Goal: Information Seeking & Learning: Learn about a topic

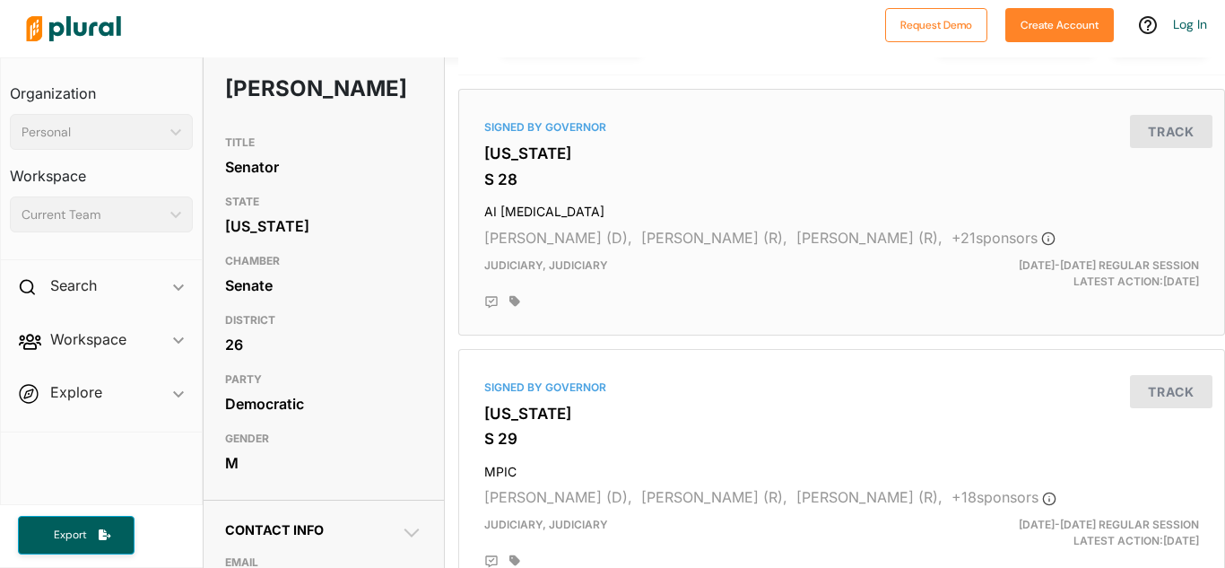
scroll to position [120, 0]
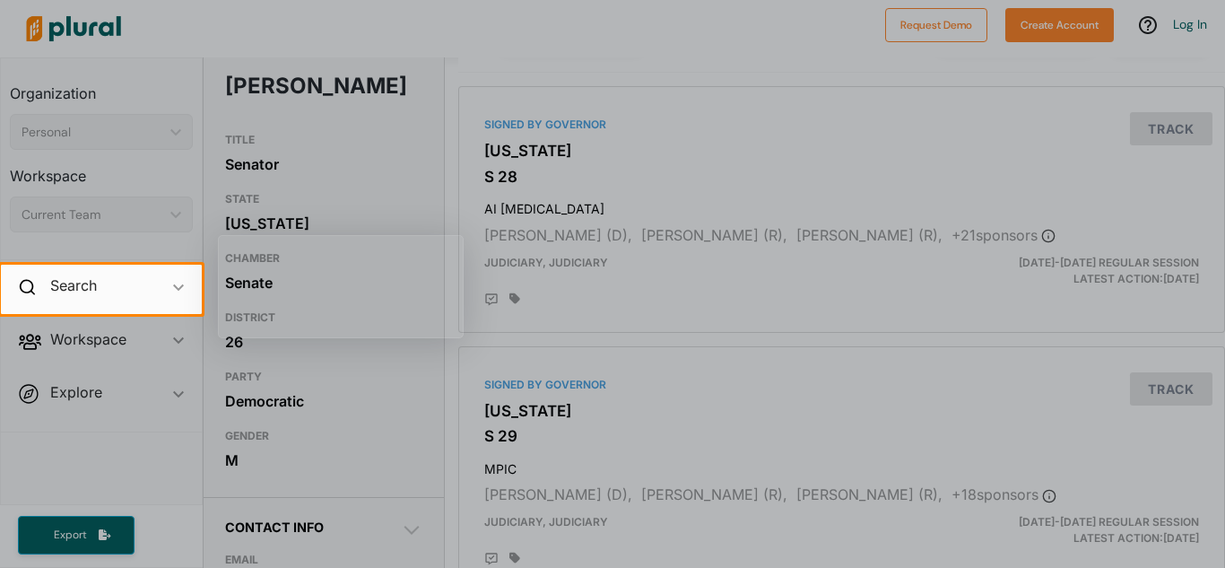
click at [563, 355] on div at bounding box center [612, 441] width 1225 height 254
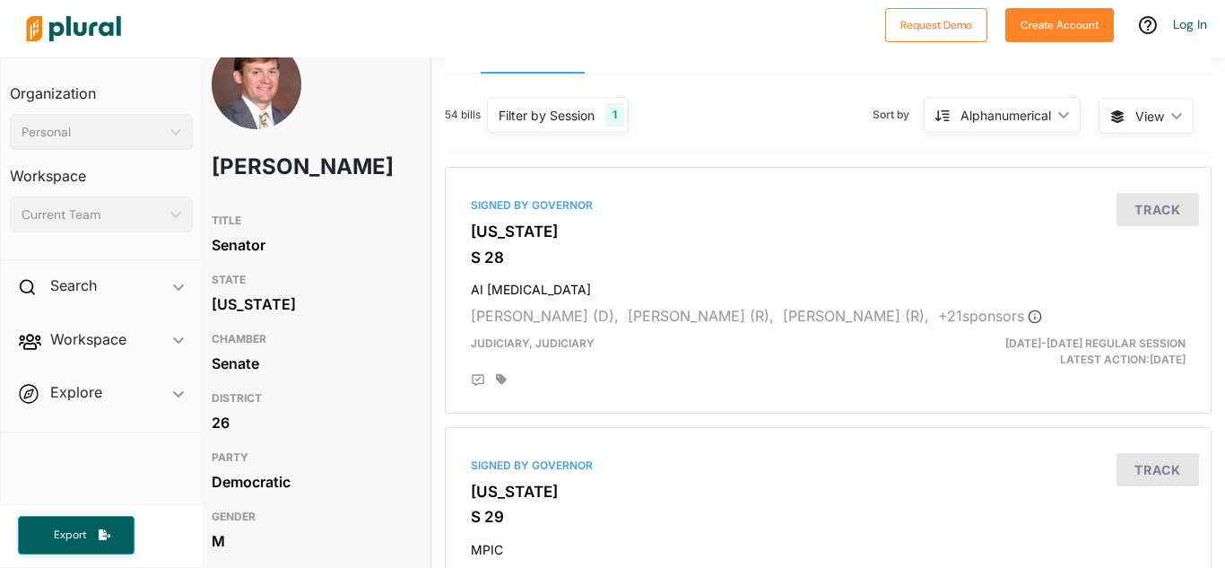
scroll to position [39, 13]
click at [1156, 215] on button "Track" at bounding box center [1158, 209] width 83 height 33
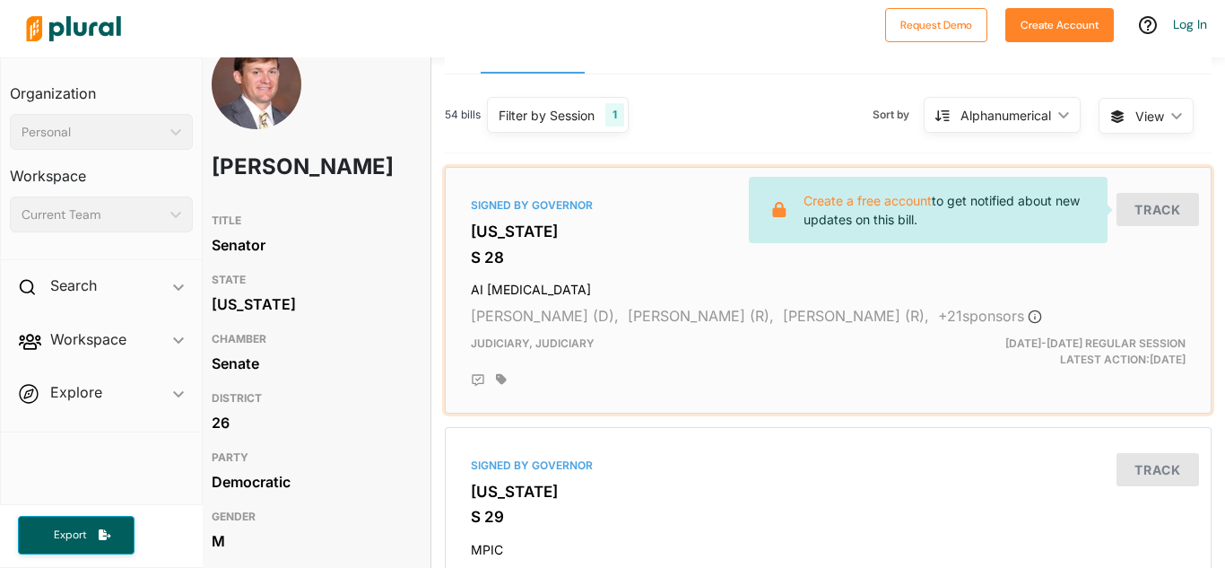
click at [717, 282] on h4 "AI [MEDICAL_DATA]" at bounding box center [828, 286] width 715 height 24
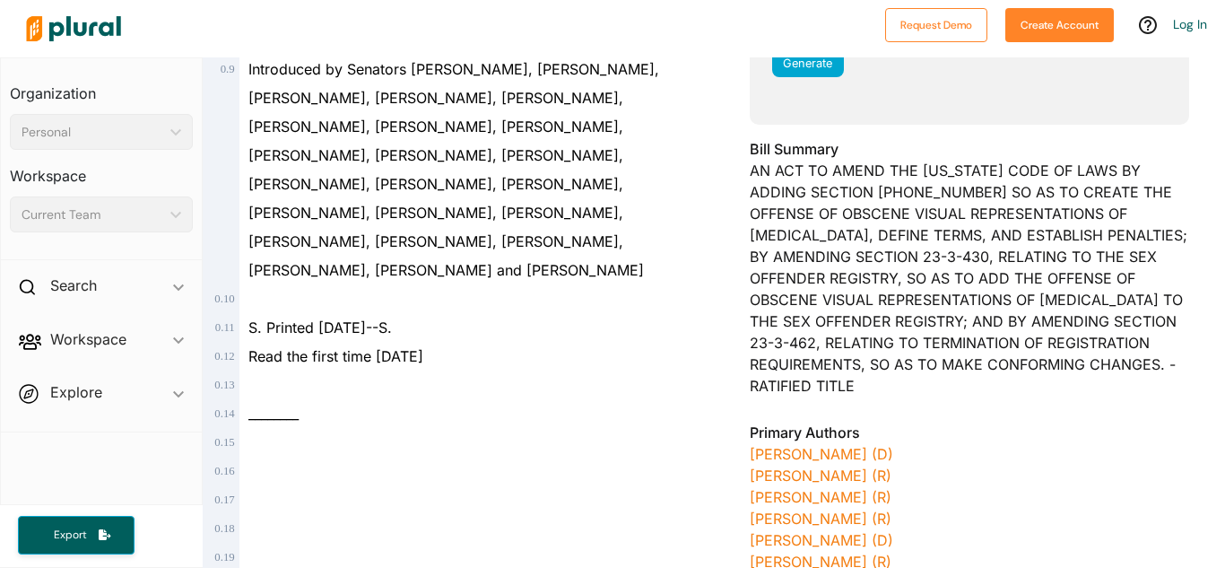
scroll to position [474, 0]
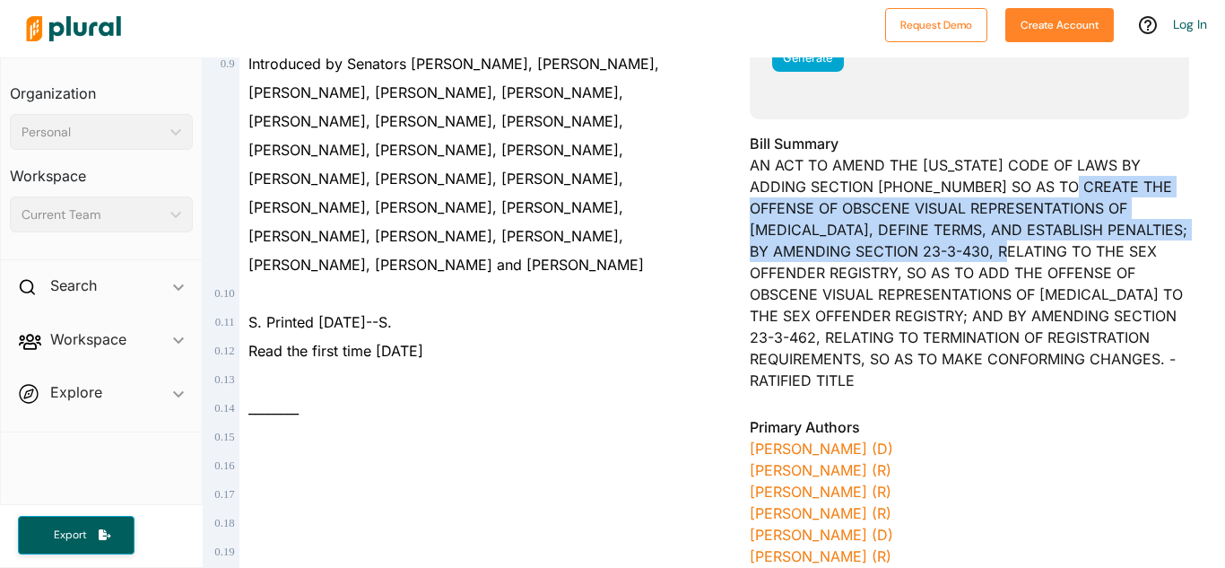
drag, startPoint x: 1021, startPoint y: 182, endPoint x: 966, endPoint y: 248, distance: 86.6
click at [966, 248] on div "Bill Summary AN ACT TO AMEND THE [US_STATE] CODE OF LAWS BY ADDING SECTION [PHO…" at bounding box center [969, 267] width 439 height 269
copy div "CREATE THE OFFENSE OF OBSCENE VISUAL REPRESENTATIONS OF [MEDICAL_DATA], DEFINE …"
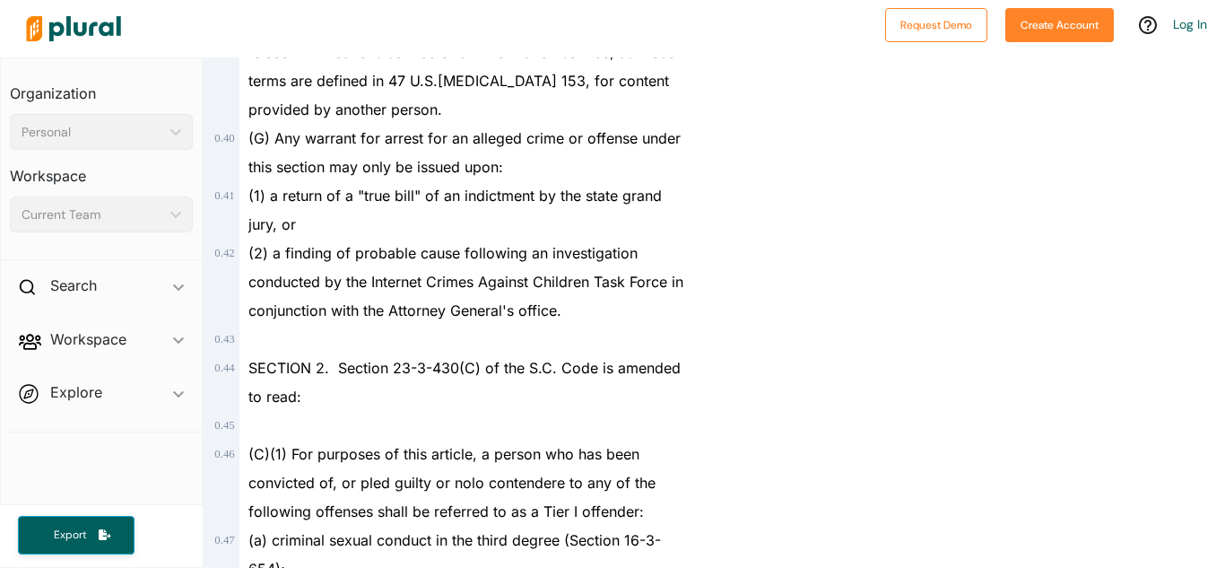
scroll to position [0, 0]
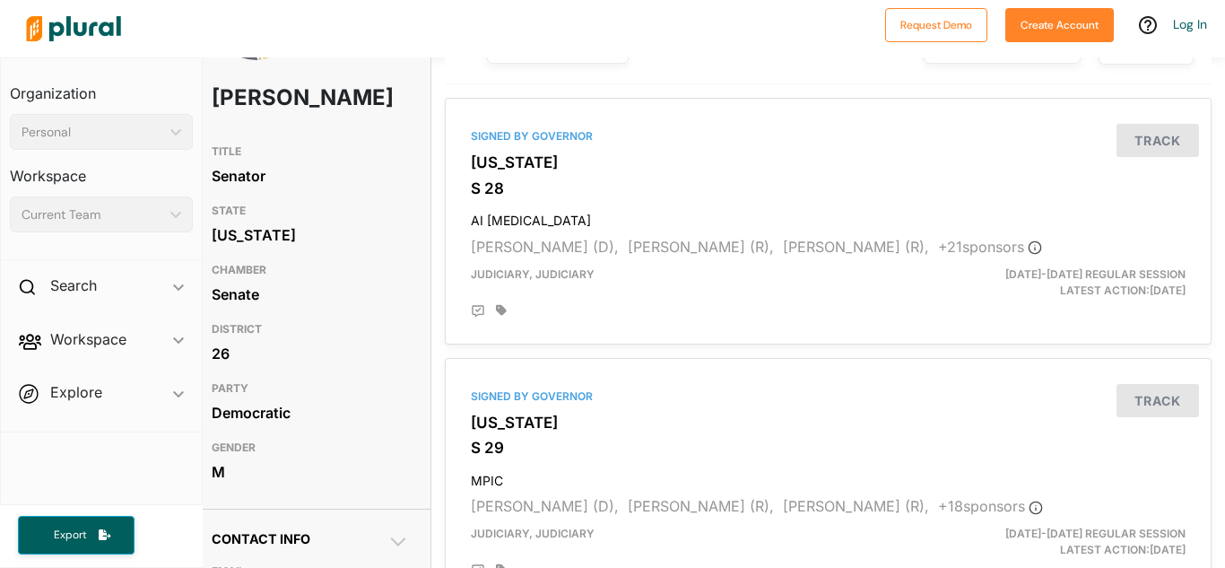
scroll to position [0, 13]
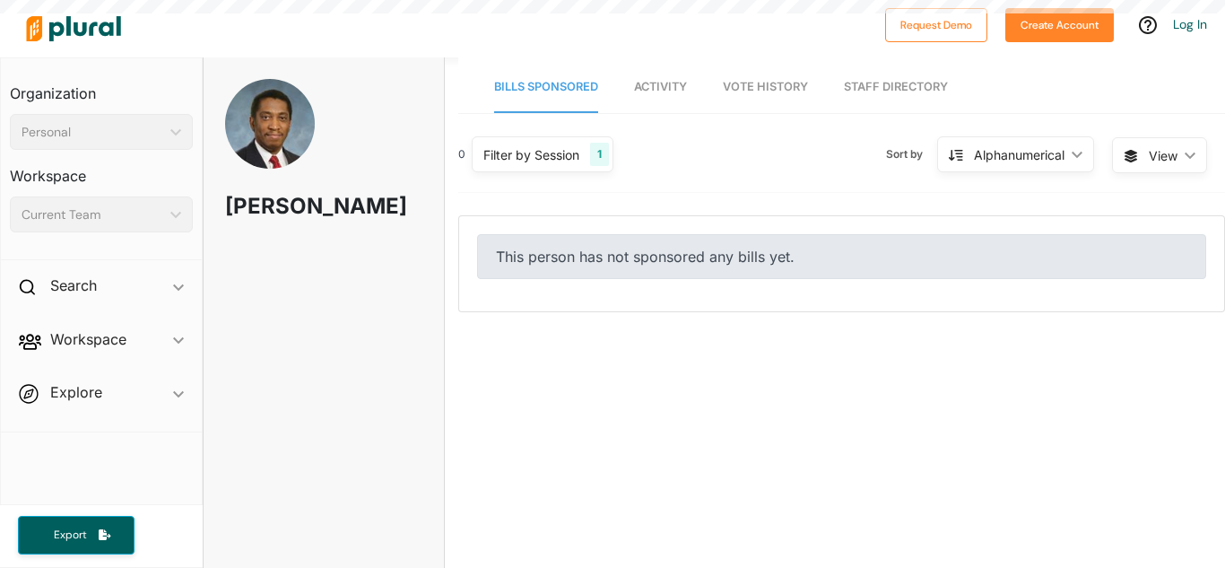
click at [646, 80] on span "Activity" at bounding box center [660, 86] width 53 height 13
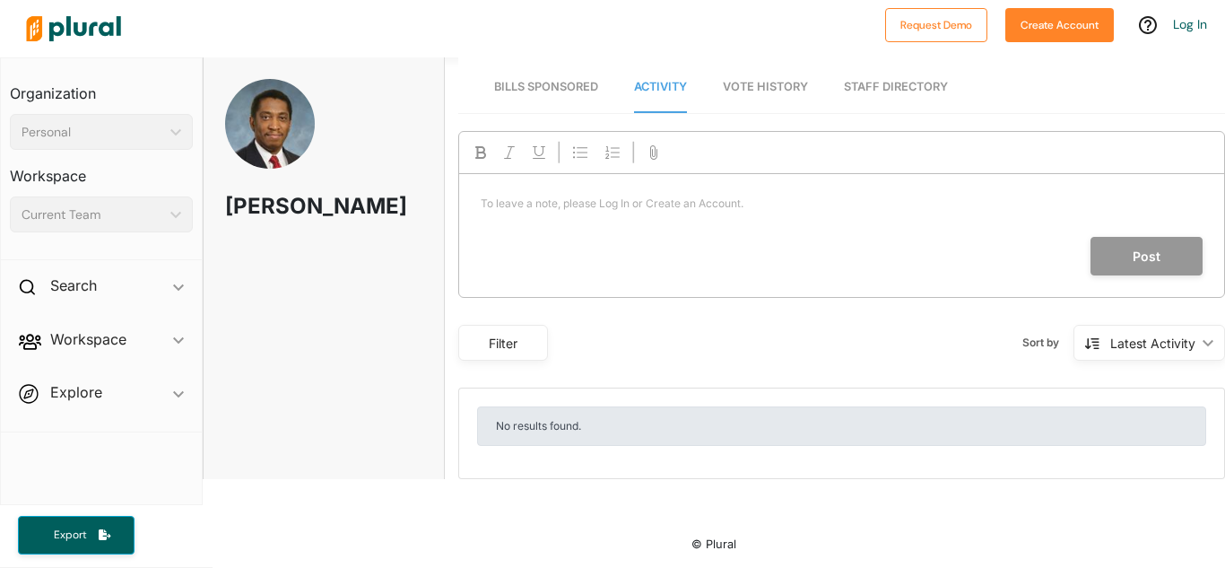
click at [786, 75] on link "Vote History" at bounding box center [765, 87] width 85 height 51
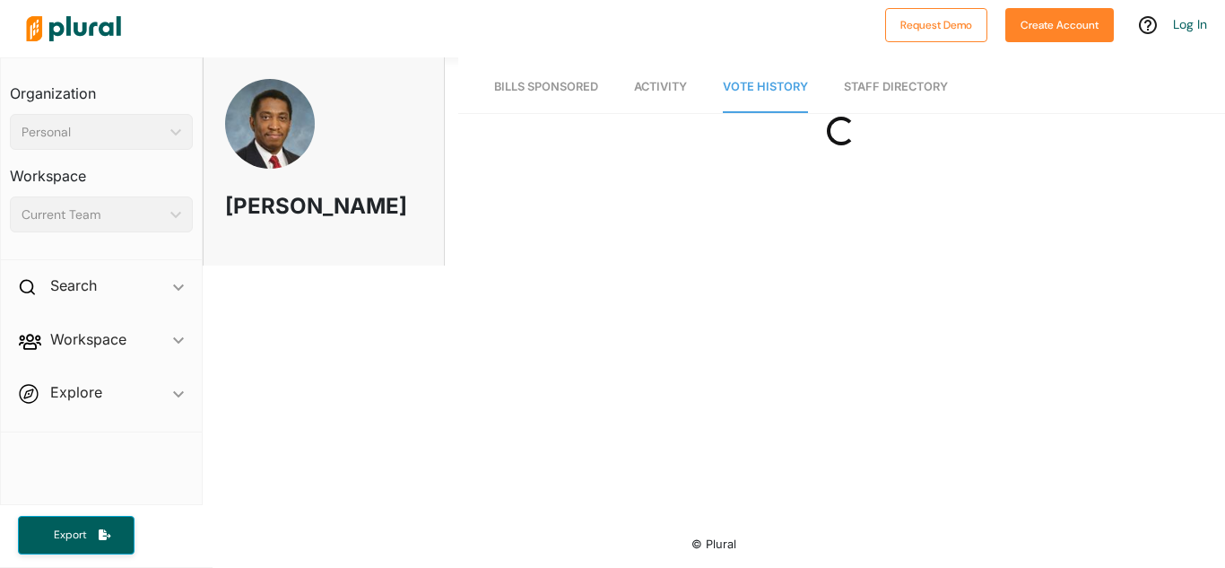
click at [573, 91] on span "Bills Sponsored" at bounding box center [546, 86] width 104 height 13
